Goal: Task Accomplishment & Management: Use online tool/utility

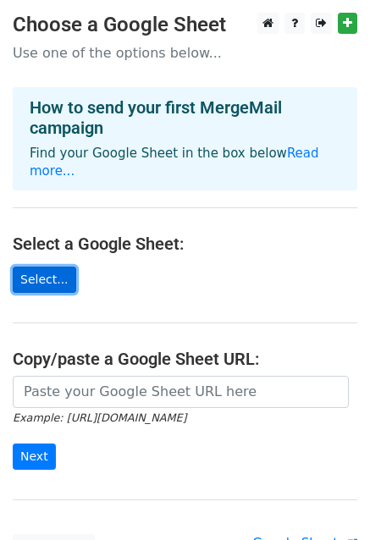
click at [39, 270] on link "Select..." at bounding box center [44, 279] width 63 height 26
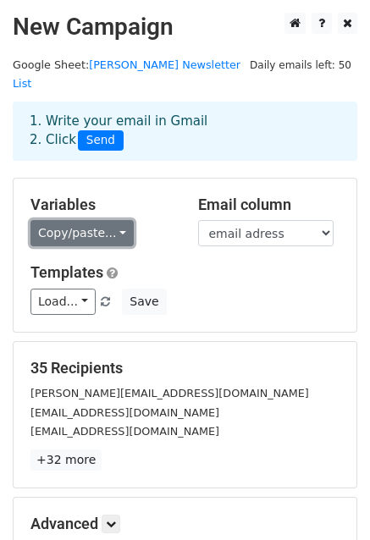
click at [111, 220] on link "Copy/paste..." at bounding box center [81, 233] width 103 height 26
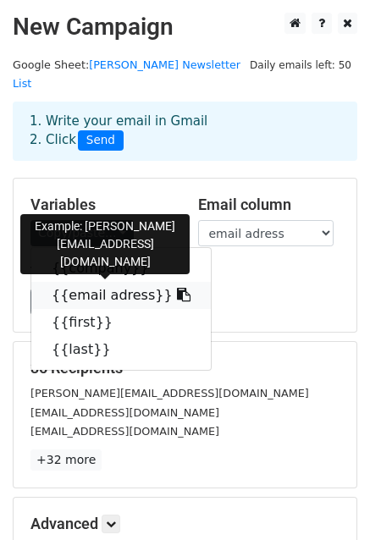
click at [113, 282] on link "{{email adress}}" at bounding box center [120, 295] width 179 height 27
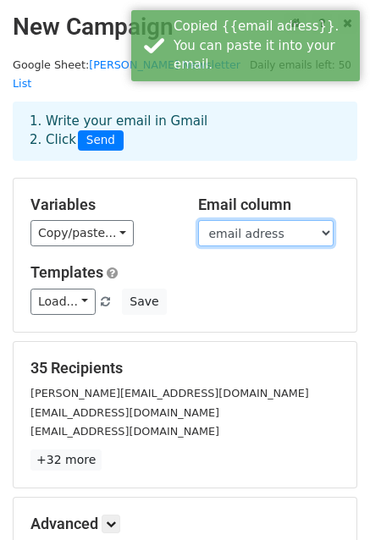
click at [325, 220] on select "company email adress first last" at bounding box center [265, 233] width 135 height 26
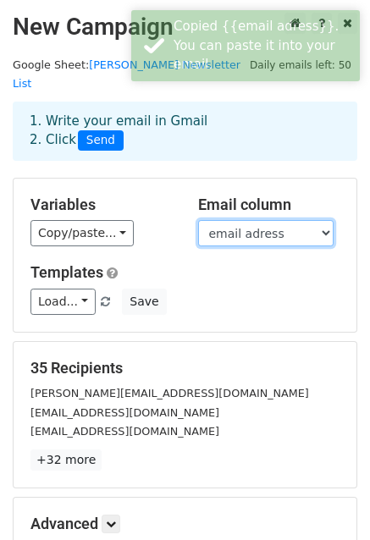
click at [325, 220] on select "company email adress first last" at bounding box center [265, 233] width 135 height 26
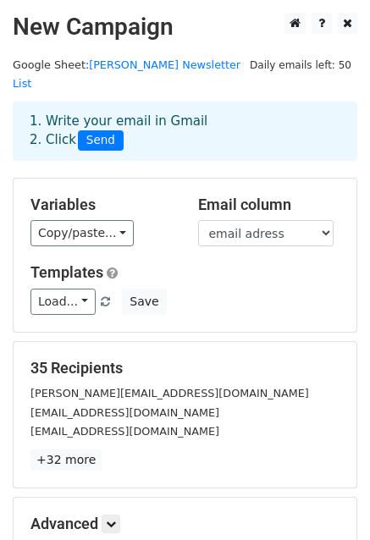
click at [158, 233] on div "Variables Copy/paste... {{company}} {{email adress}} {{first}} {{last}} Email c…" at bounding box center [185, 254] width 343 height 153
click at [78, 288] on link "Load..." at bounding box center [62, 301] width 65 height 26
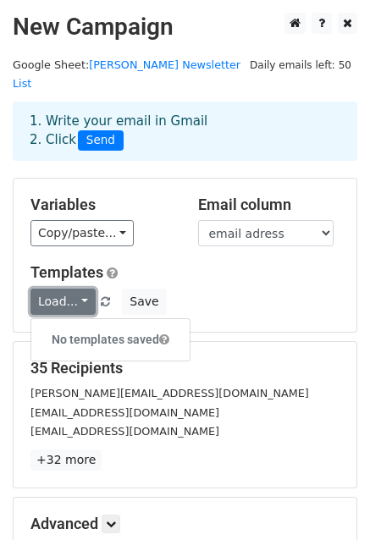
click at [78, 288] on link "Load..." at bounding box center [62, 301] width 65 height 26
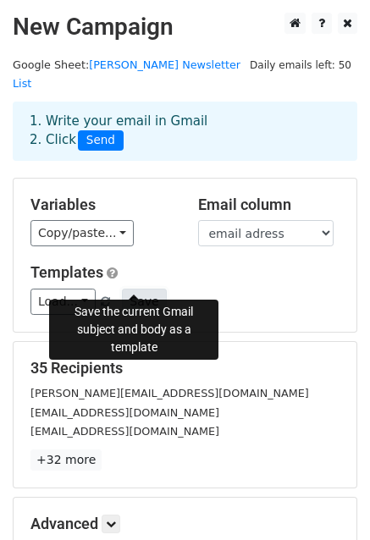
click at [138, 288] on button "Save" at bounding box center [144, 301] width 44 height 26
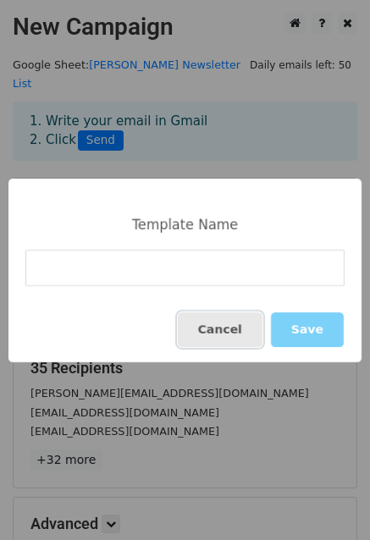
click at [241, 323] on button "Cancel" at bounding box center [220, 329] width 85 height 35
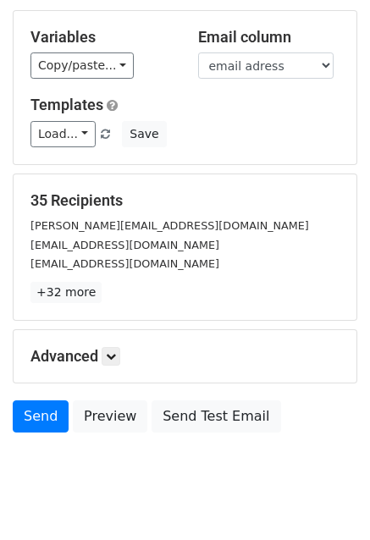
scroll to position [183, 0]
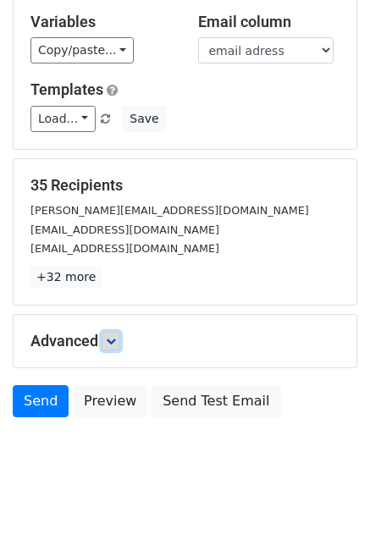
click at [108, 336] on icon at bounding box center [111, 341] width 10 height 10
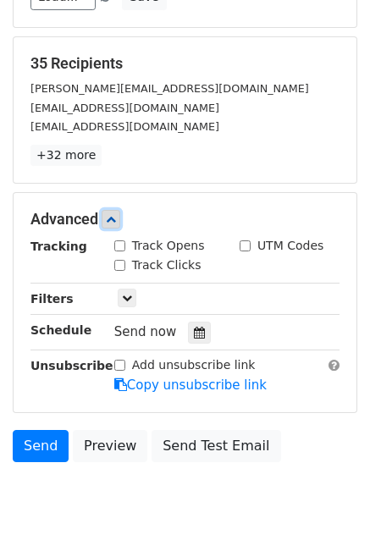
scroll to position [347, 0]
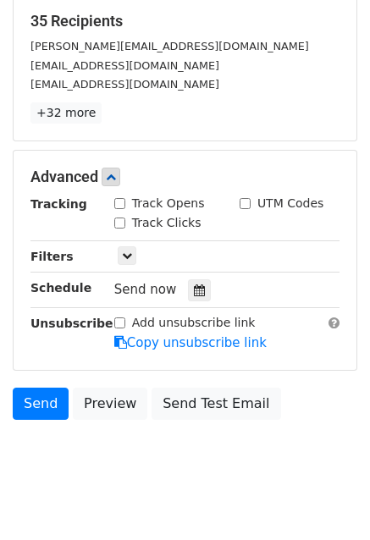
click at [116, 198] on input "Track Opens" at bounding box center [119, 203] width 11 height 11
checkbox input "true"
click at [118, 217] on input "Track Clicks" at bounding box center [119, 222] width 11 height 11
checkbox input "true"
click at [123, 250] on icon at bounding box center [127, 255] width 10 height 10
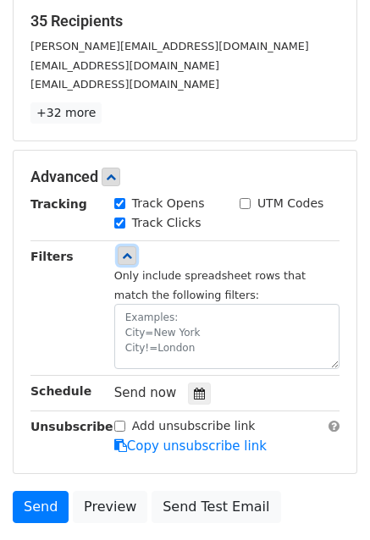
click at [126, 250] on icon at bounding box center [127, 255] width 10 height 10
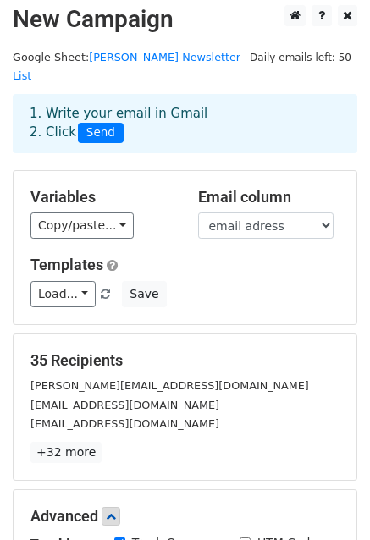
scroll to position [6, 0]
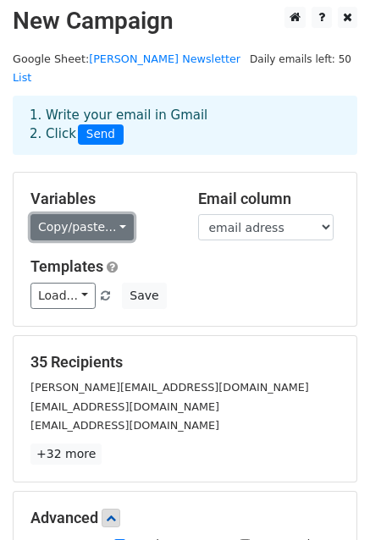
click at [108, 214] on link "Copy/paste..." at bounding box center [81, 227] width 103 height 26
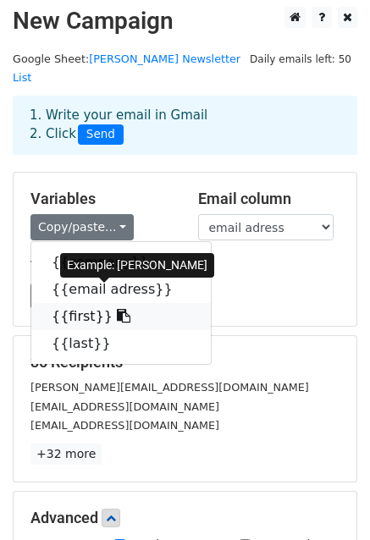
click at [117, 309] on icon at bounding box center [124, 316] width 14 height 14
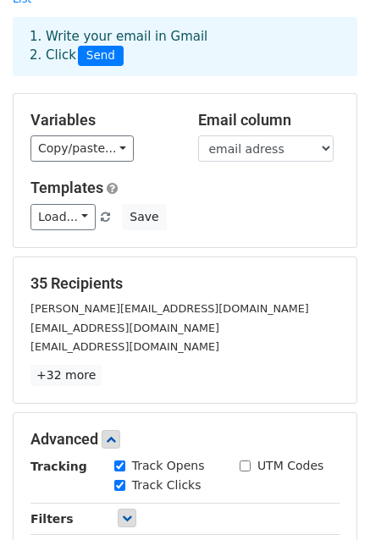
scroll to position [0, 0]
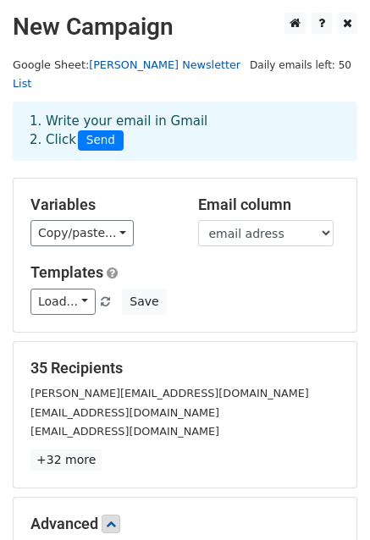
click at [140, 60] on link "[PERSON_NAME] Newsletter List" at bounding box center [127, 74] width 228 height 32
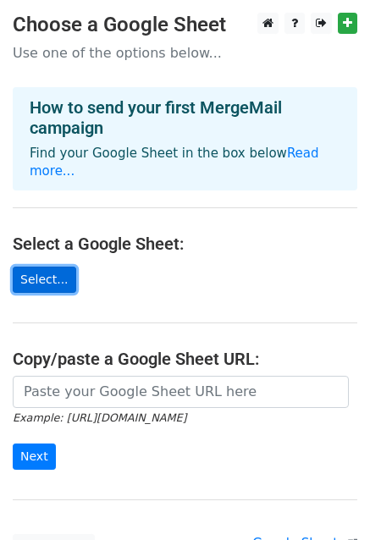
click at [38, 266] on link "Select..." at bounding box center [44, 279] width 63 height 26
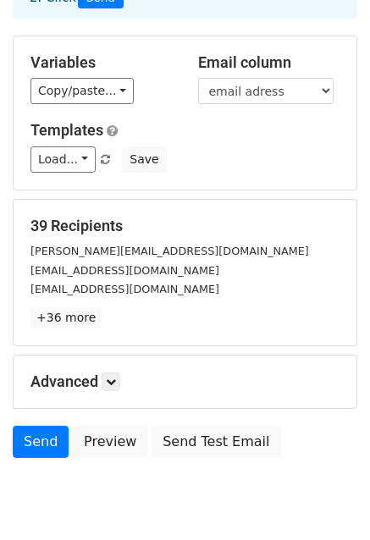
scroll to position [142, 0]
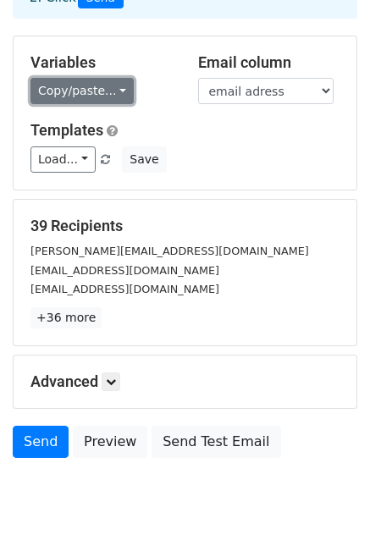
click at [112, 78] on link "Copy/paste..." at bounding box center [81, 91] width 103 height 26
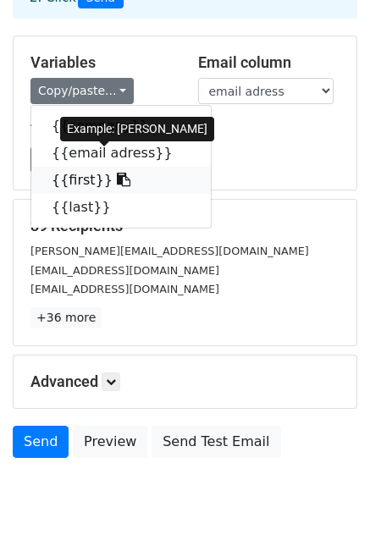
click at [117, 173] on icon at bounding box center [124, 180] width 14 height 14
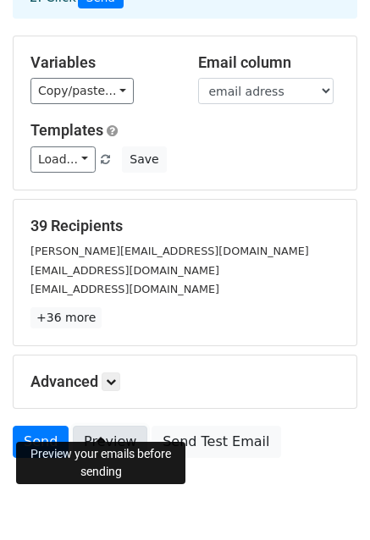
click at [100, 425] on link "Preview" at bounding box center [110, 441] width 74 height 32
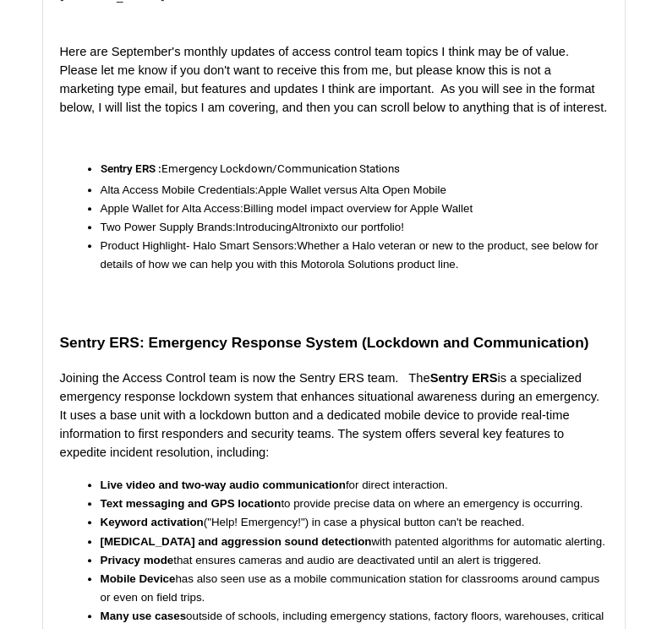
scroll to position [4008, 0]
